Goal: Check status: Check status

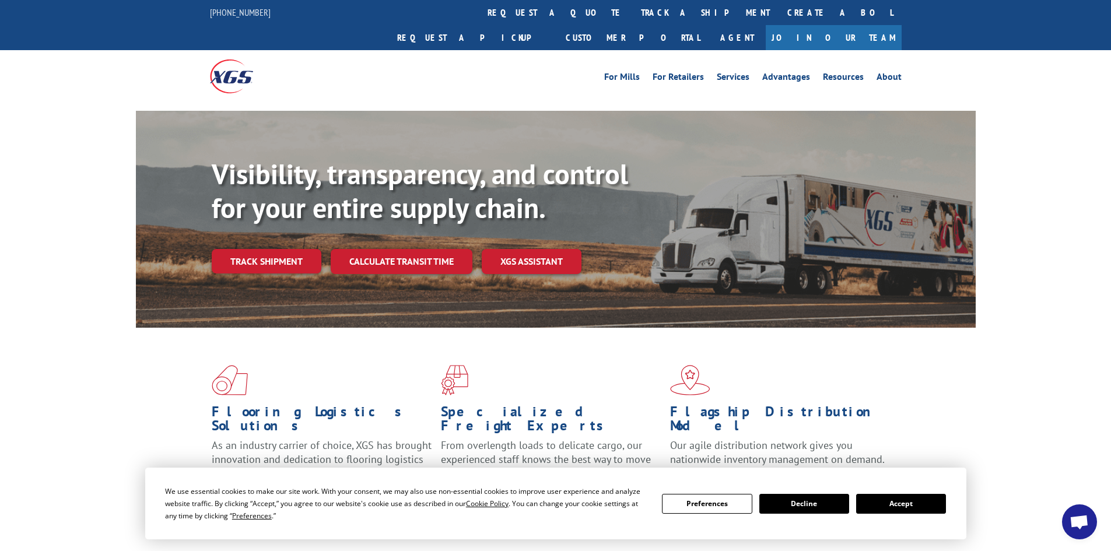
scroll to position [117, 0]
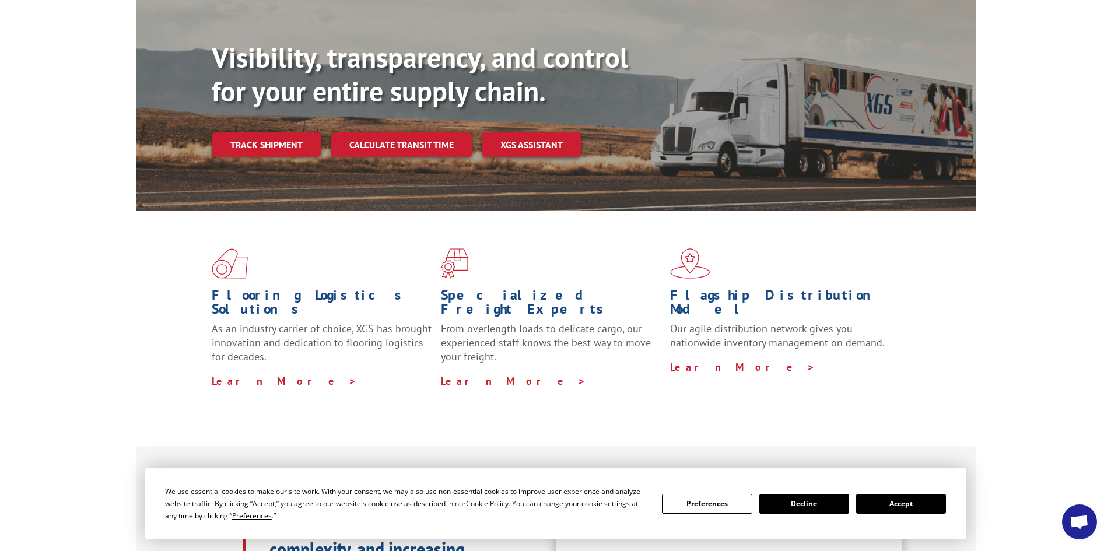
click at [303, 132] on link "Track shipment" at bounding box center [267, 144] width 110 height 25
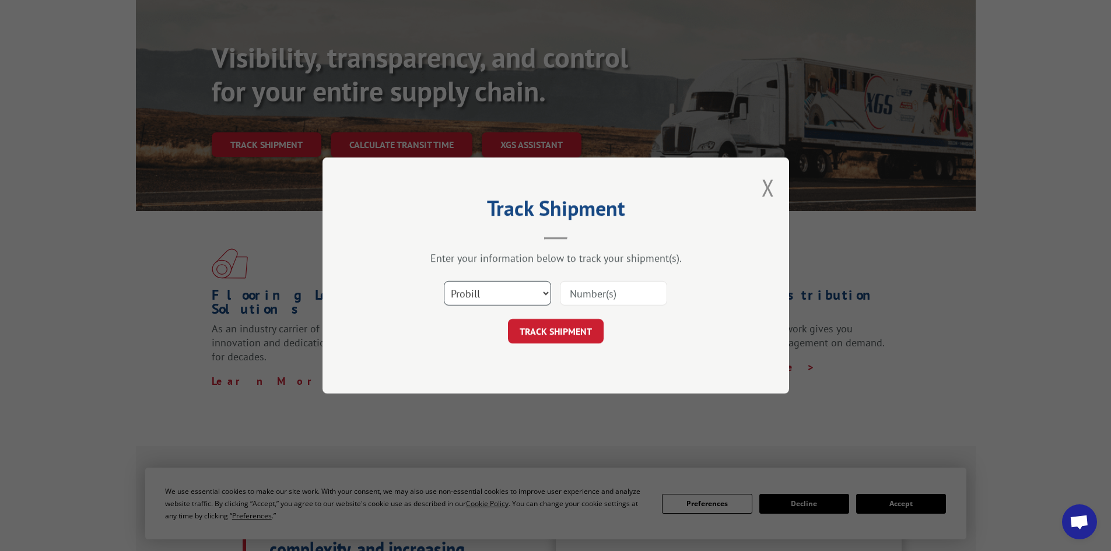
click at [526, 295] on select "Select category... Probill BOL PO" at bounding box center [497, 293] width 107 height 25
select select "po"
click at [444, 281] on select "Select category... Probill BOL PO" at bounding box center [497, 293] width 107 height 25
click at [624, 278] on div "Select category... Probill BOL PO" at bounding box center [556, 293] width 350 height 39
click at [621, 286] on input at bounding box center [613, 293] width 107 height 25
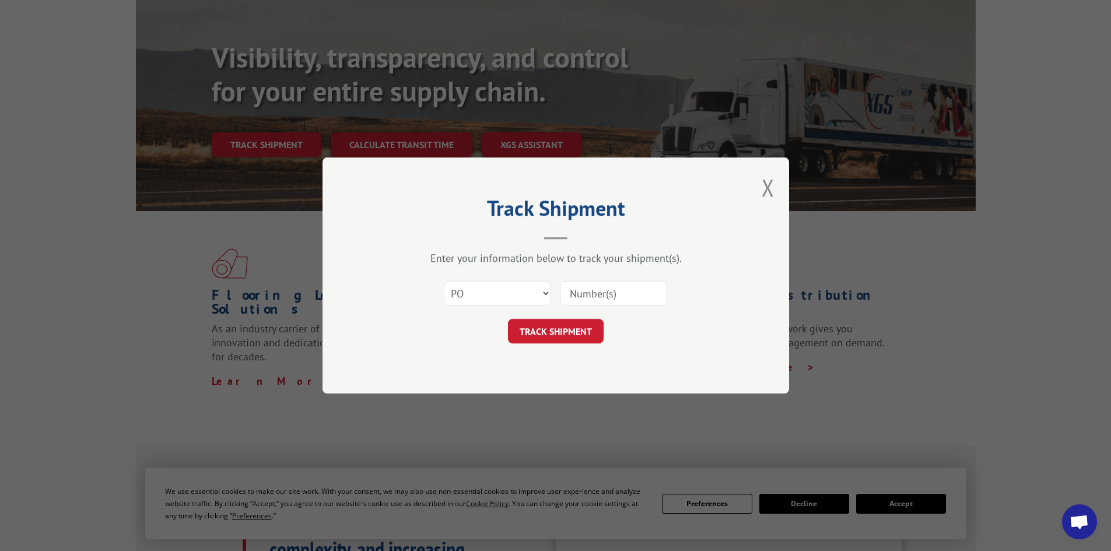
paste input "478865418695"
type input "478865418695"
click at [590, 323] on button "TRACK SHIPMENT" at bounding box center [556, 331] width 96 height 25
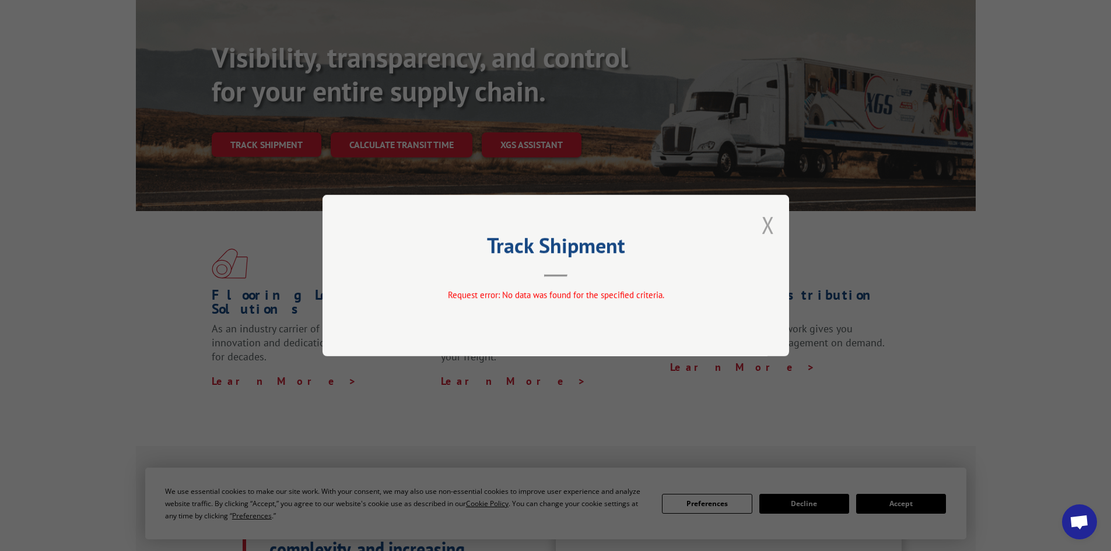
click at [766, 221] on button "Close modal" at bounding box center [768, 224] width 13 height 31
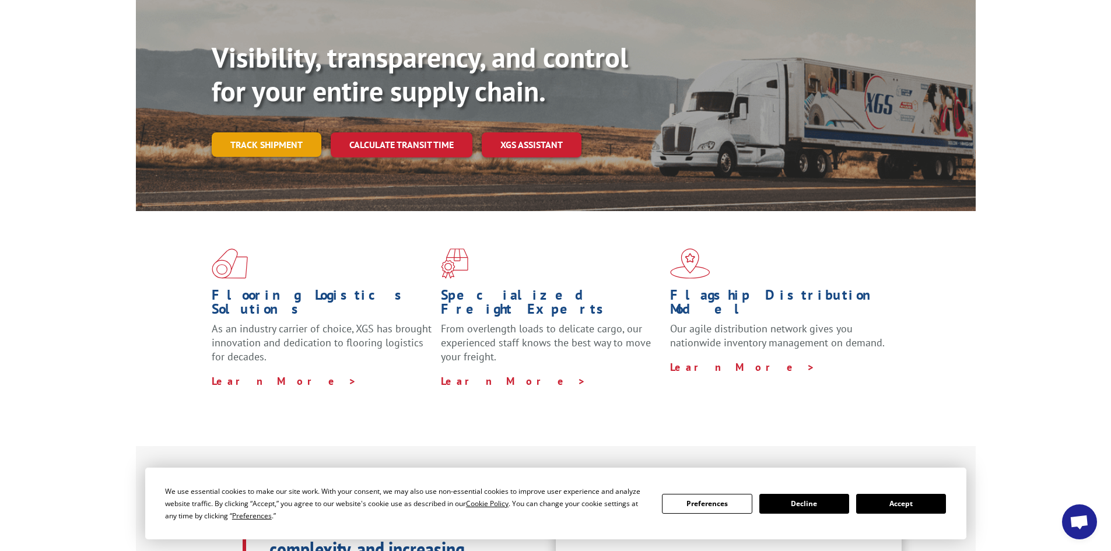
click at [267, 132] on link "Track shipment" at bounding box center [267, 144] width 110 height 25
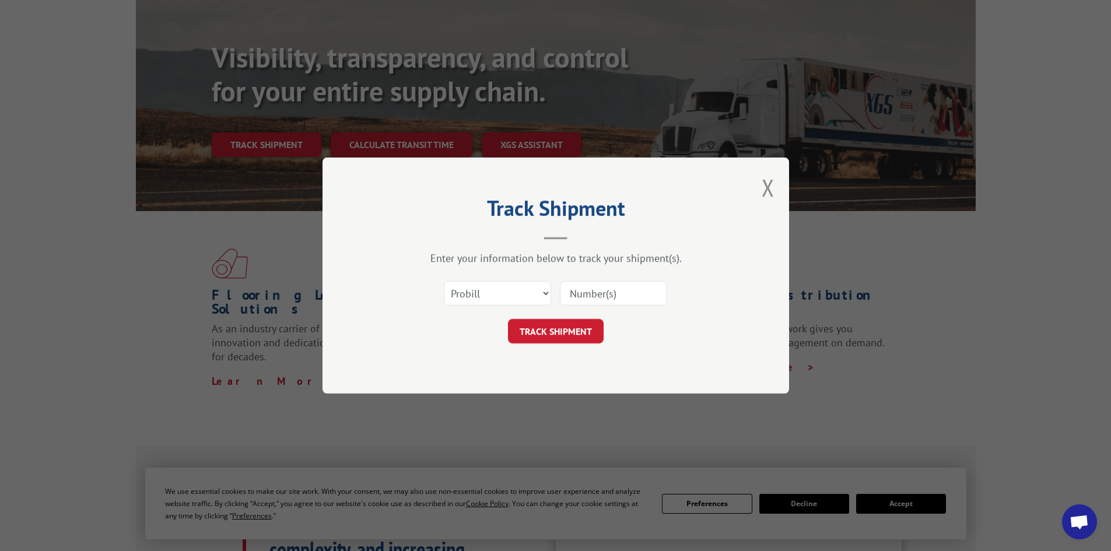
click at [624, 300] on input at bounding box center [613, 293] width 107 height 25
paste input "478865418695"
type input "478865418695"
click at [533, 330] on button "TRACK SHIPMENT" at bounding box center [556, 331] width 96 height 25
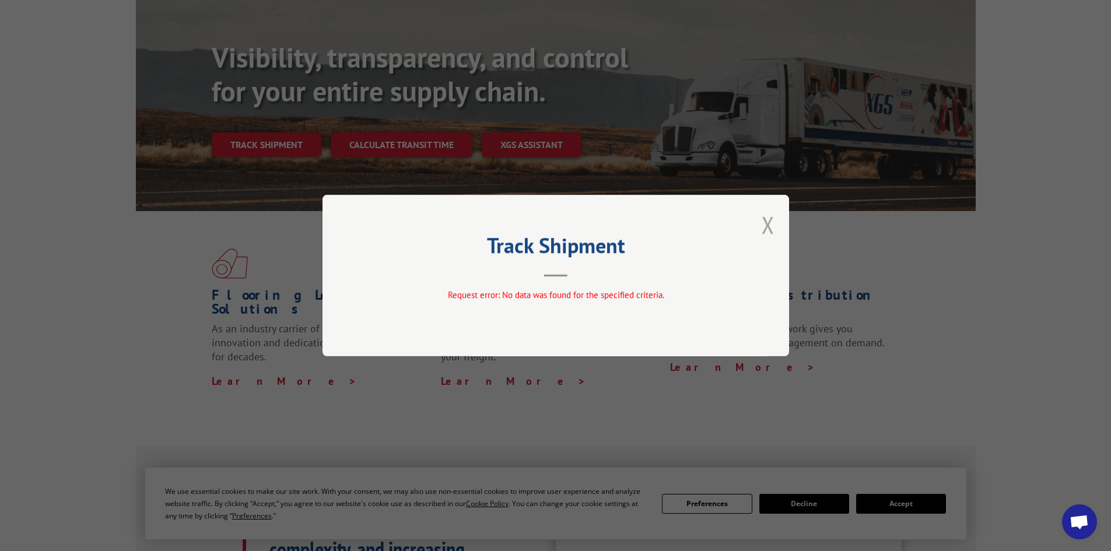
click at [765, 226] on button "Close modal" at bounding box center [768, 224] width 13 height 31
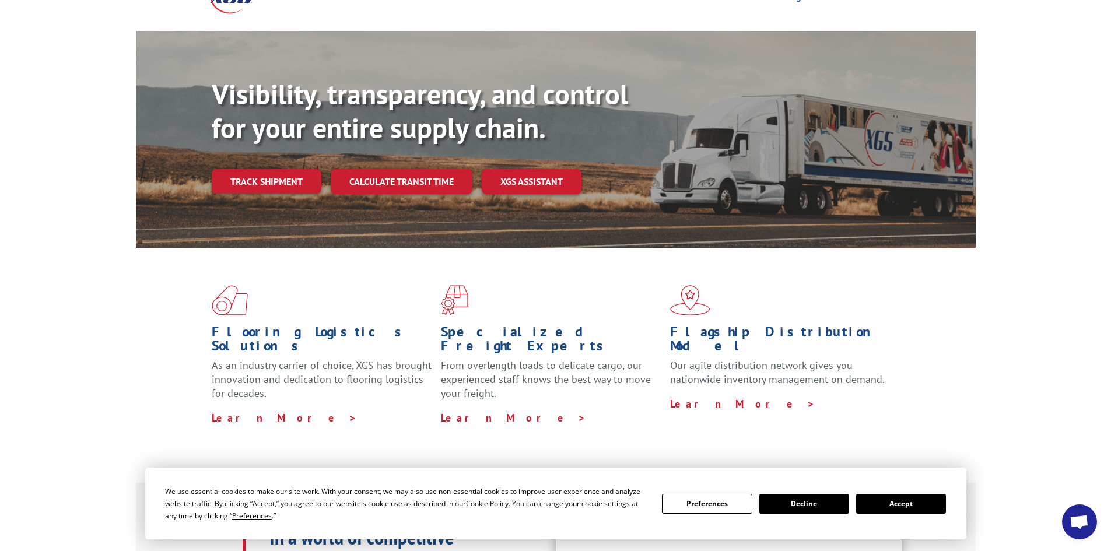
scroll to position [58, 0]
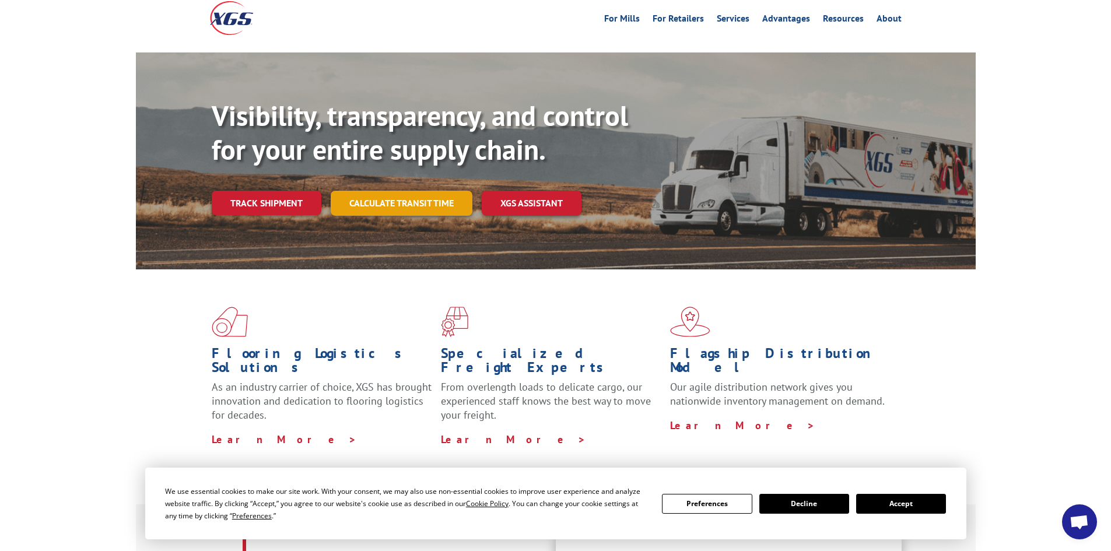
click at [422, 191] on link "Calculate transit time" at bounding box center [402, 203] width 142 height 25
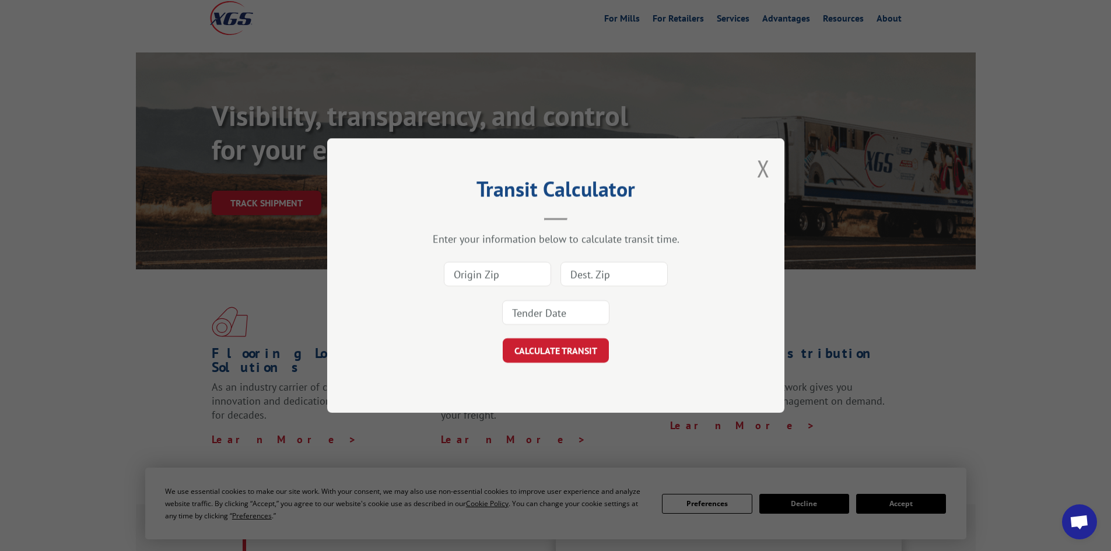
click at [756, 170] on div "Transit Calculator Enter your information below to calculate transit time. CALC…" at bounding box center [555, 275] width 457 height 275
click at [768, 163] on button "Close modal" at bounding box center [763, 168] width 13 height 31
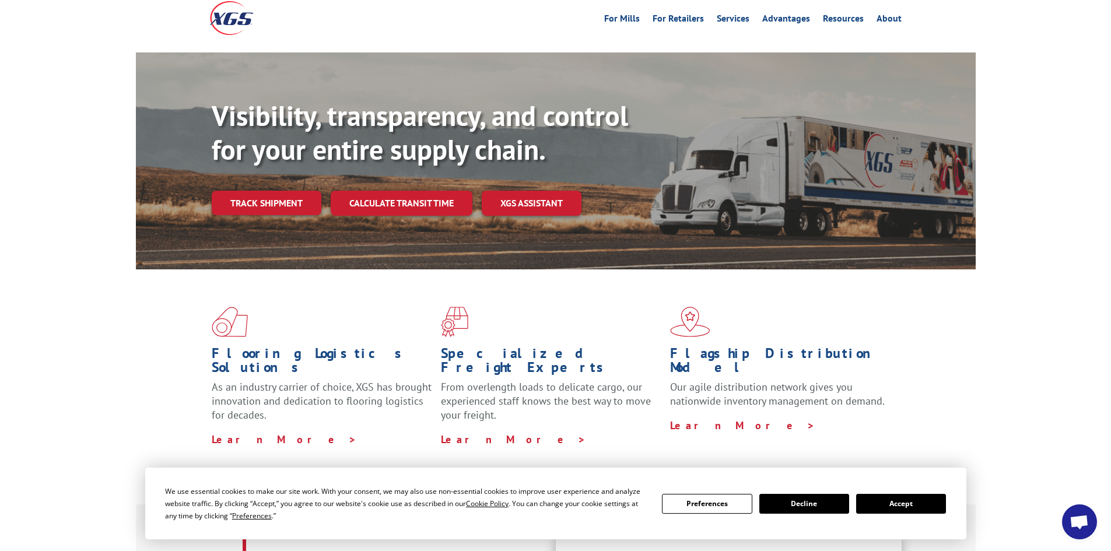
click at [275, 191] on link "Track shipment" at bounding box center [267, 203] width 110 height 25
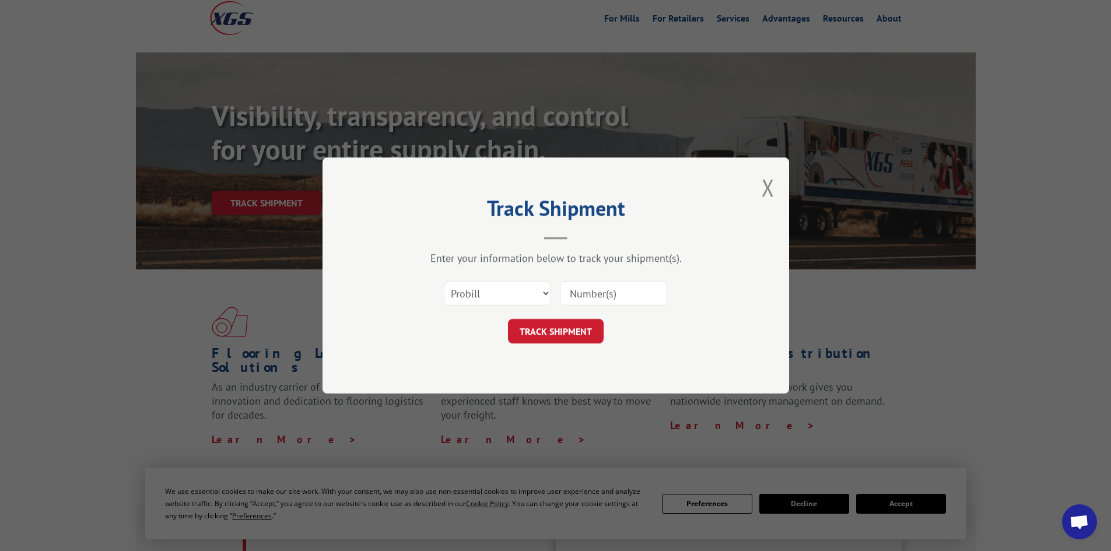
click at [611, 287] on input at bounding box center [613, 293] width 107 height 25
paste input "478865418700"
type input "478865418700"
click at [543, 333] on button "TRACK SHIPMENT" at bounding box center [556, 331] width 96 height 25
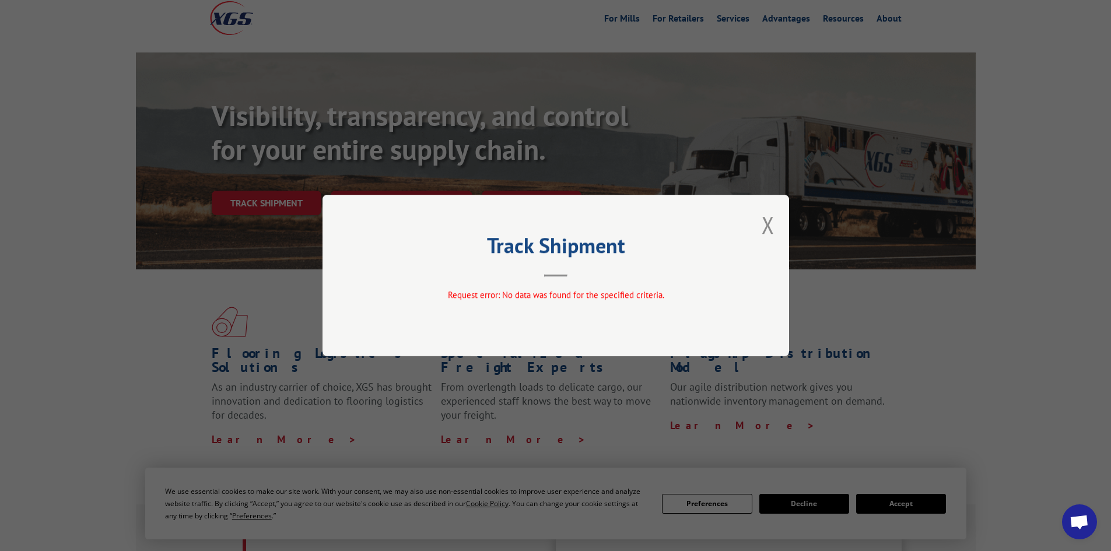
click at [757, 226] on div "Track Shipment Request error: No data was found for the specified criteria." at bounding box center [556, 276] width 467 height 162
click at [762, 222] on button "Close modal" at bounding box center [768, 224] width 13 height 31
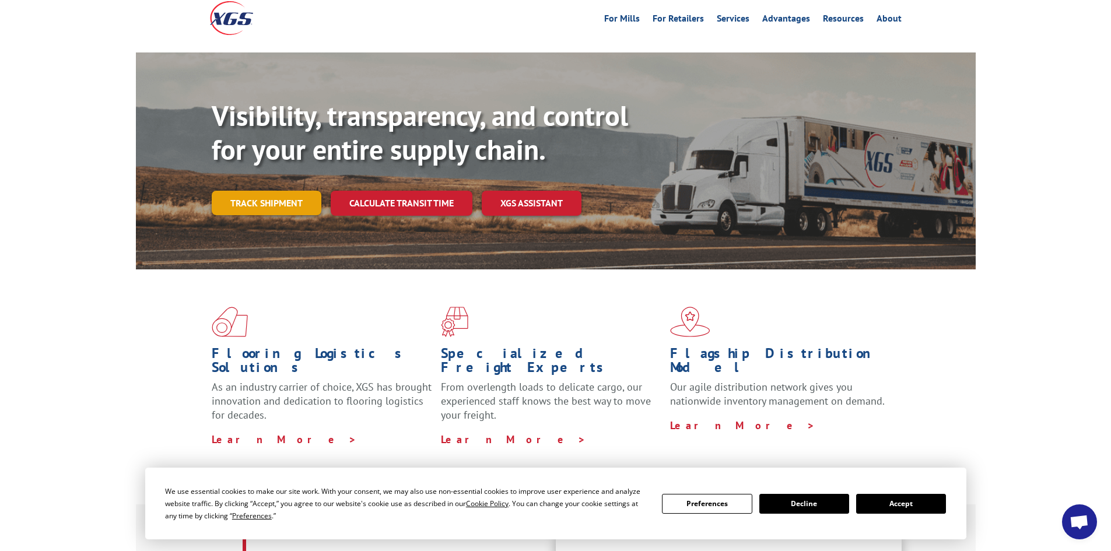
click at [257, 191] on link "Track shipment" at bounding box center [267, 203] width 110 height 25
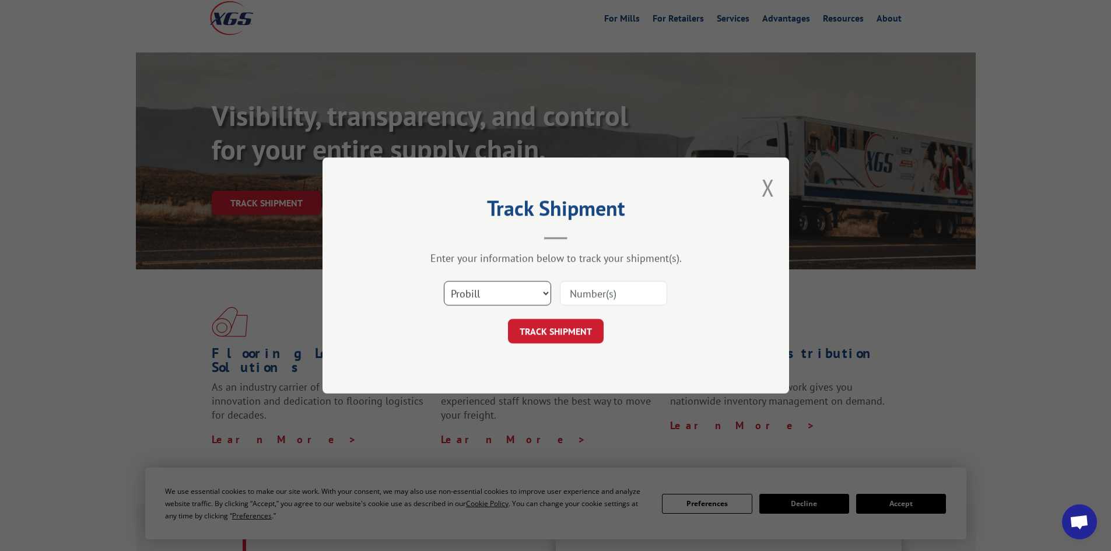
click at [515, 291] on select "Select category... Probill BOL PO" at bounding box center [497, 293] width 107 height 25
click at [444, 281] on select "Select category... Probill BOL PO" at bounding box center [497, 293] width 107 height 25
click at [606, 274] on div "Select category... Probill BOL PO" at bounding box center [556, 293] width 350 height 39
drag, startPoint x: 606, startPoint y: 293, endPoint x: 601, endPoint y: 306, distance: 13.7
click at [606, 293] on input at bounding box center [613, 293] width 107 height 25
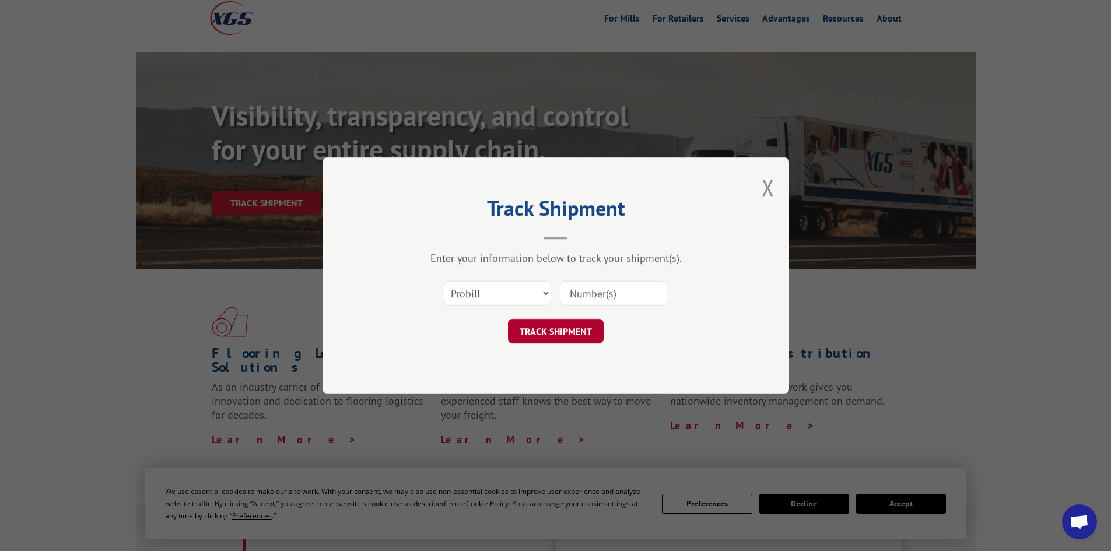
paste input "478865418700"
type input "478865418700"
click at [580, 320] on button "TRACK SHIPMENT" at bounding box center [556, 331] width 96 height 25
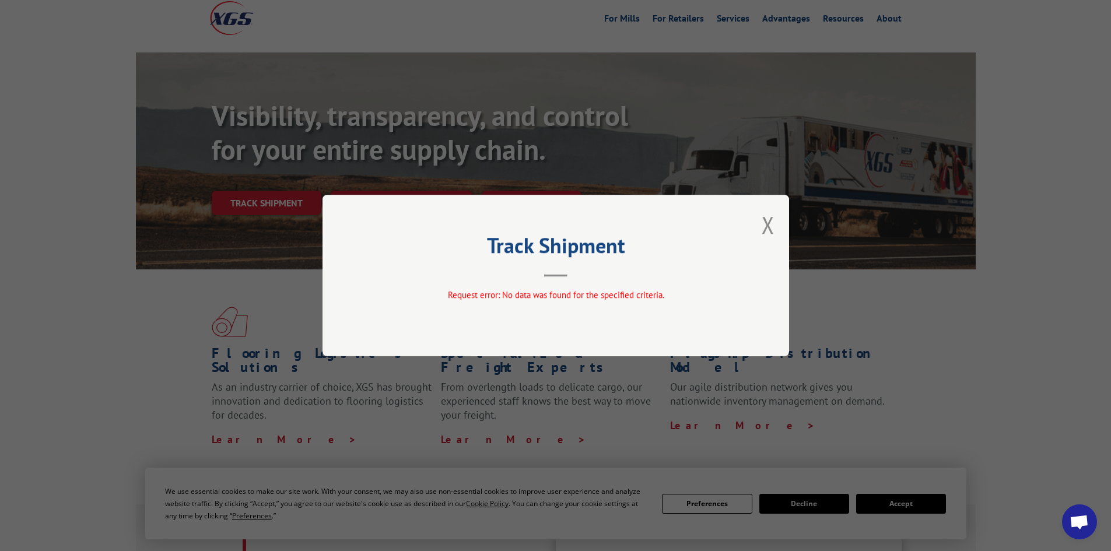
drag, startPoint x: 764, startPoint y: 224, endPoint x: 682, endPoint y: 216, distance: 82.7
click at [768, 228] on button "Close modal" at bounding box center [768, 224] width 13 height 31
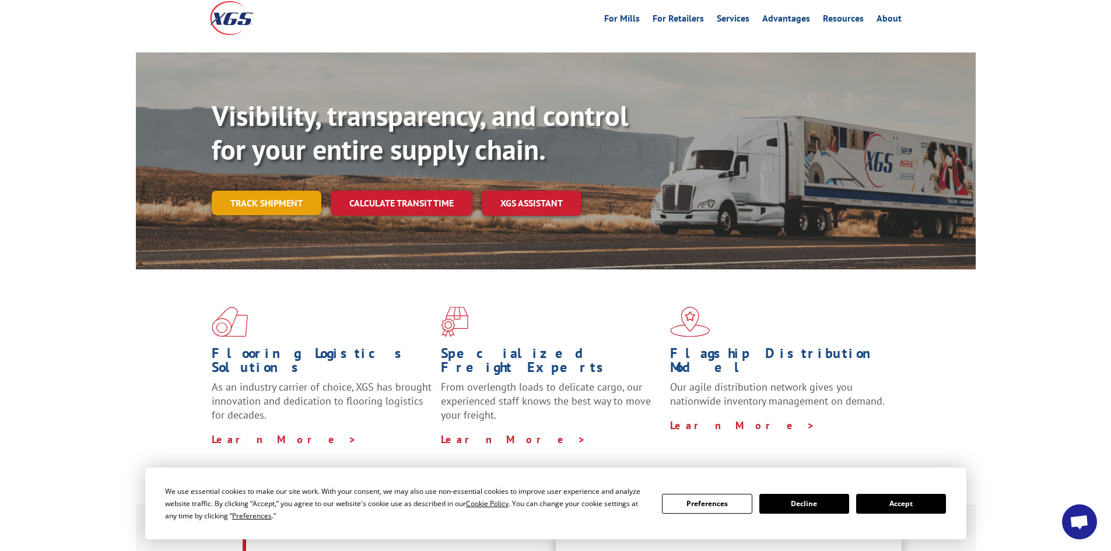
click at [251, 191] on link "Track shipment" at bounding box center [267, 203] width 110 height 25
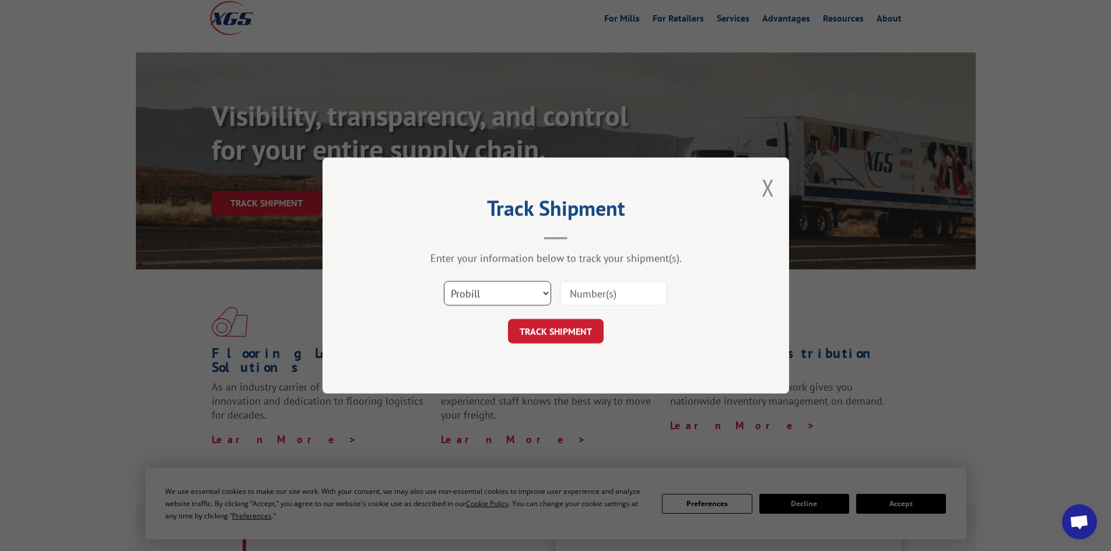
click at [506, 291] on select "Select category... Probill BOL PO" at bounding box center [497, 293] width 107 height 25
select select "bol"
click at [444, 281] on select "Select category... Probill BOL PO" at bounding box center [497, 293] width 107 height 25
drag, startPoint x: 602, startPoint y: 281, endPoint x: 600, endPoint y: 294, distance: 13.0
click at [602, 282] on input at bounding box center [613, 293] width 107 height 25
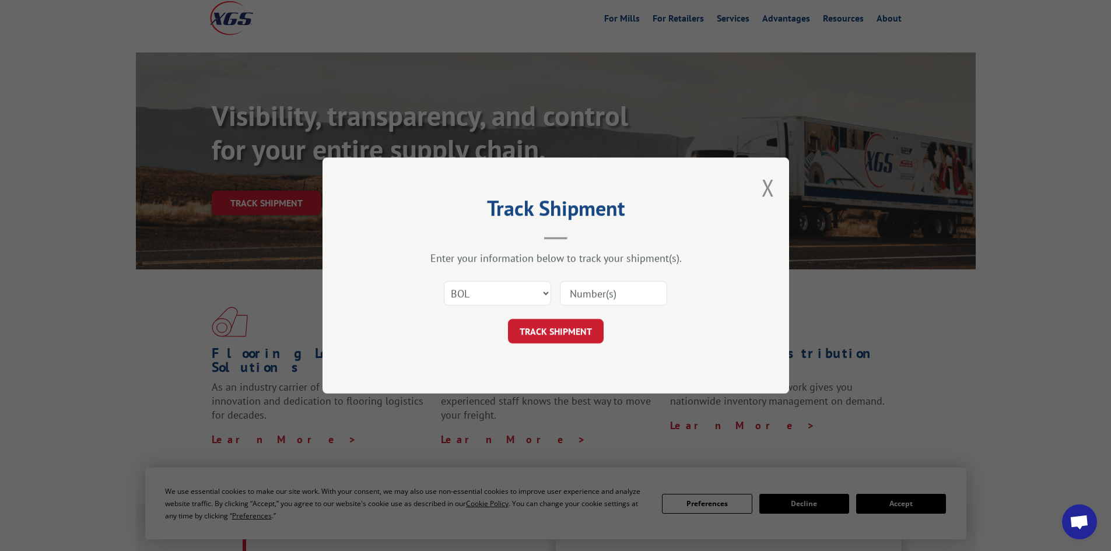
paste input "478865418700"
type input "478865418700"
click at [581, 332] on button "TRACK SHIPMENT" at bounding box center [556, 331] width 96 height 25
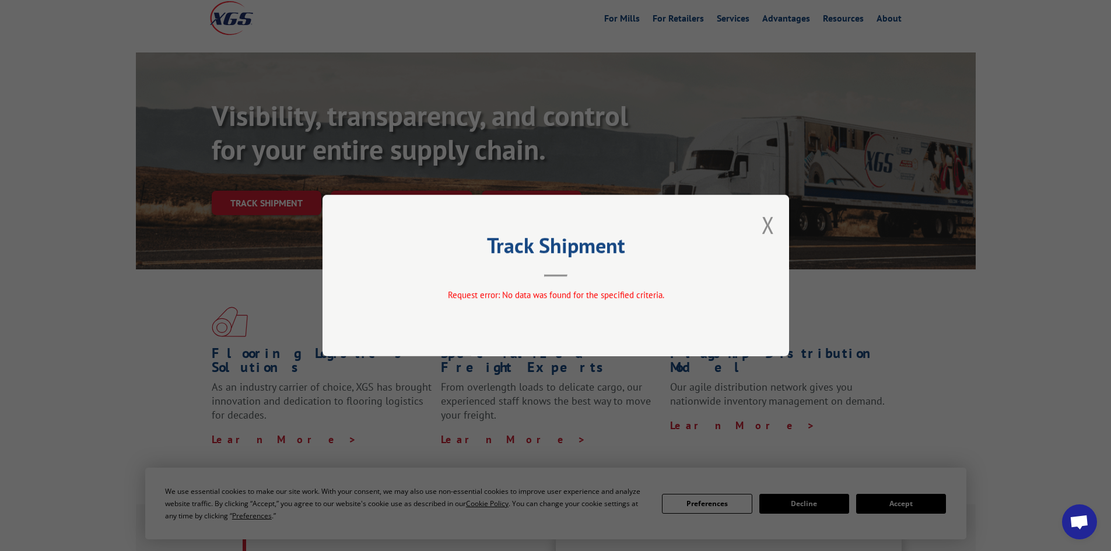
click at [779, 229] on div "Track Shipment Request error: No data was found for the specified criteria." at bounding box center [556, 276] width 467 height 162
click at [767, 234] on button "Close modal" at bounding box center [768, 224] width 13 height 31
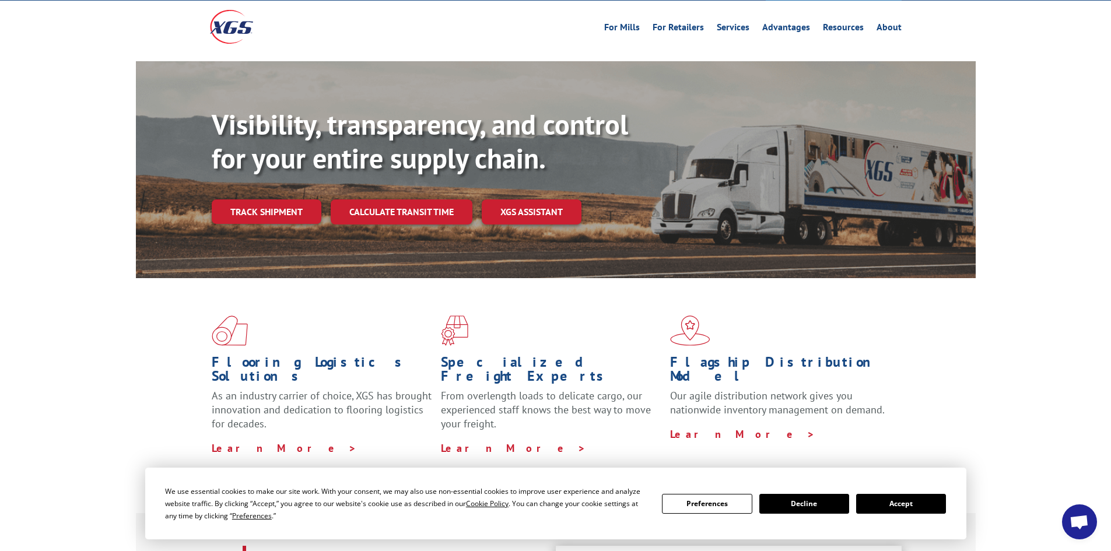
scroll to position [0, 0]
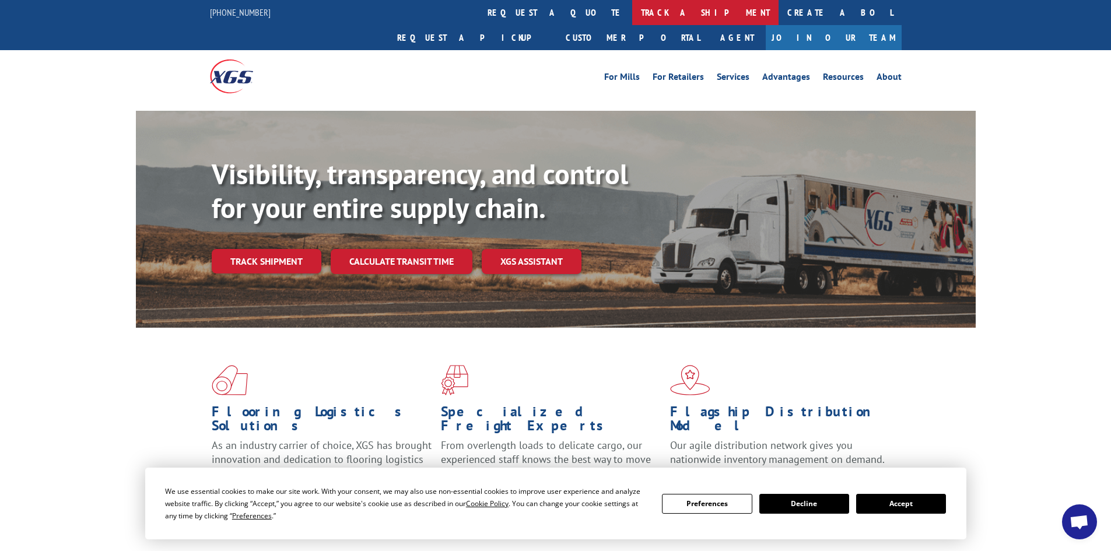
click at [632, 11] on link "track a shipment" at bounding box center [705, 12] width 146 height 25
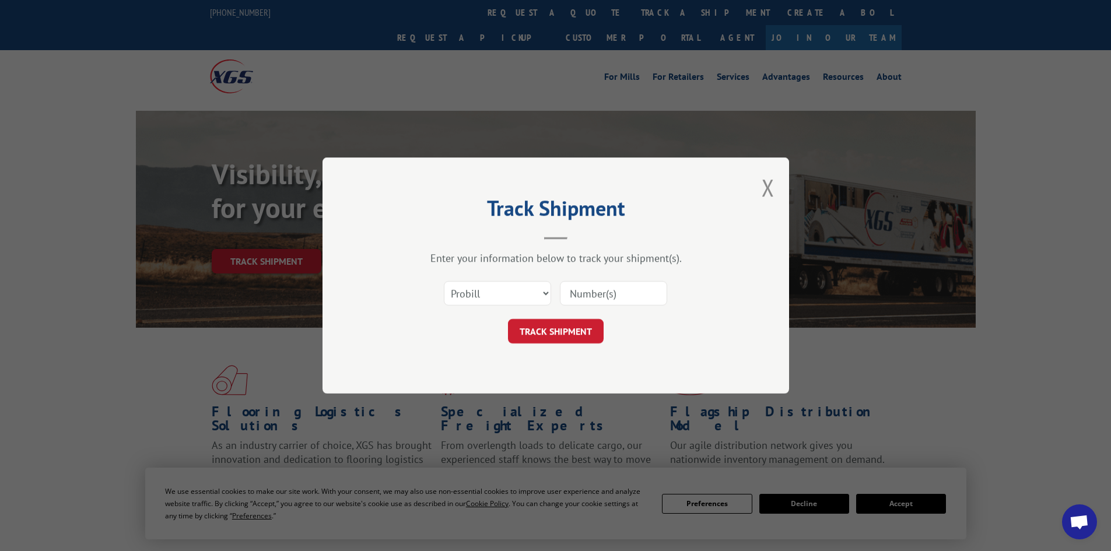
click at [571, 289] on input at bounding box center [613, 293] width 107 height 25
click at [540, 300] on select "Select category... Probill BOL PO" at bounding box center [497, 293] width 107 height 25
click at [444, 281] on select "Select category... Probill BOL PO" at bounding box center [497, 293] width 107 height 25
click at [616, 306] on span "This field is required" at bounding box center [617, 305] width 102 height 19
click at [515, 295] on select "Select category... Probill BOL PO" at bounding box center [497, 293] width 107 height 25
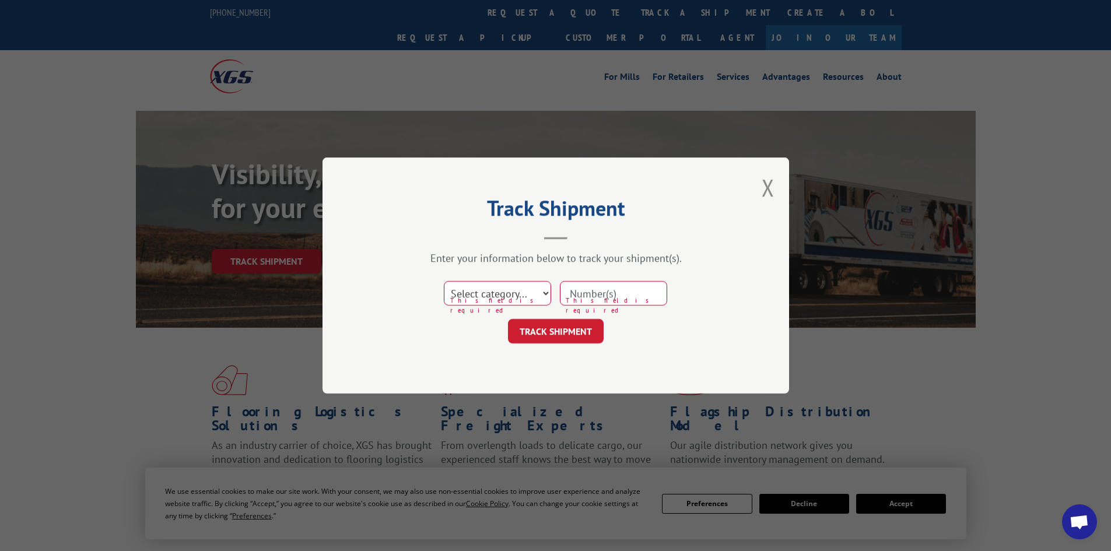
select select "probill"
click at [444, 281] on select "Select category... Probill BOL PO" at bounding box center [497, 293] width 107 height 25
click at [592, 292] on input at bounding box center [613, 293] width 107 height 25
paste input "478865418700"
type input "478865418700"
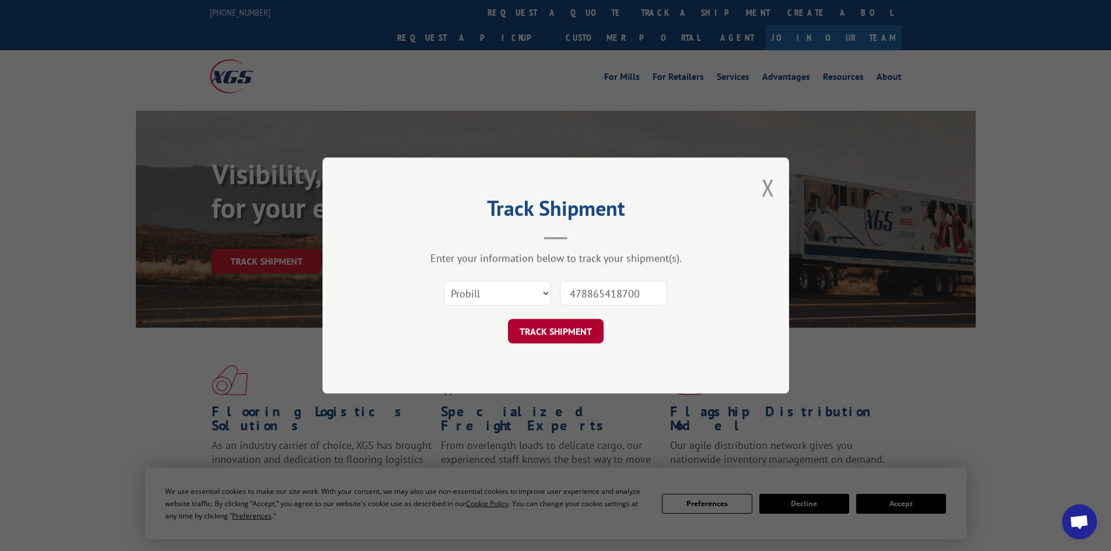
click at [599, 340] on button "TRACK SHIPMENT" at bounding box center [556, 331] width 96 height 25
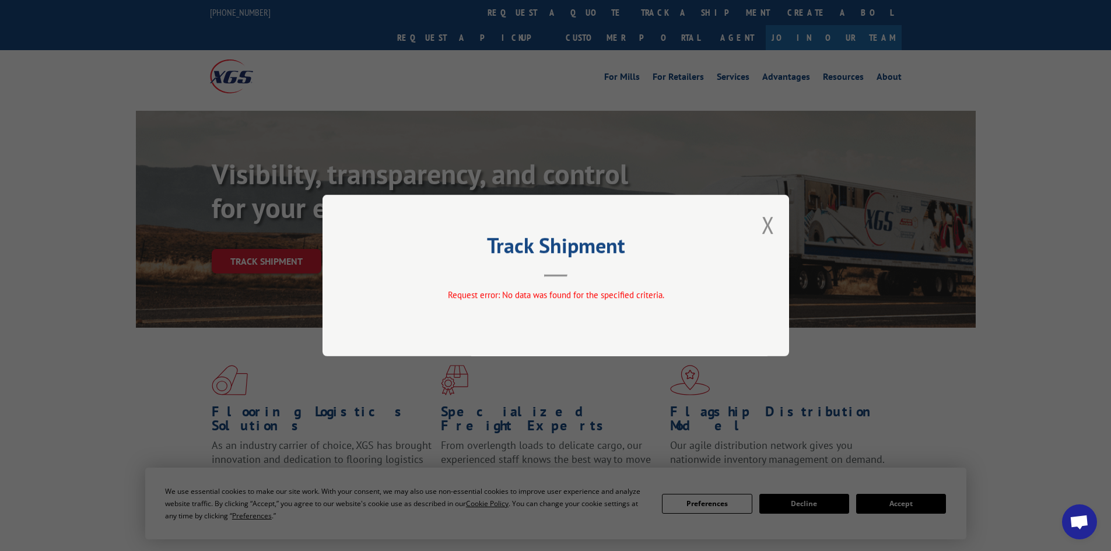
click at [755, 228] on div "Track Shipment Request error: No data was found for the specified criteria." at bounding box center [556, 276] width 467 height 162
click at [767, 223] on button "Close modal" at bounding box center [768, 224] width 13 height 31
